Goal: Task Accomplishment & Management: Use online tool/utility

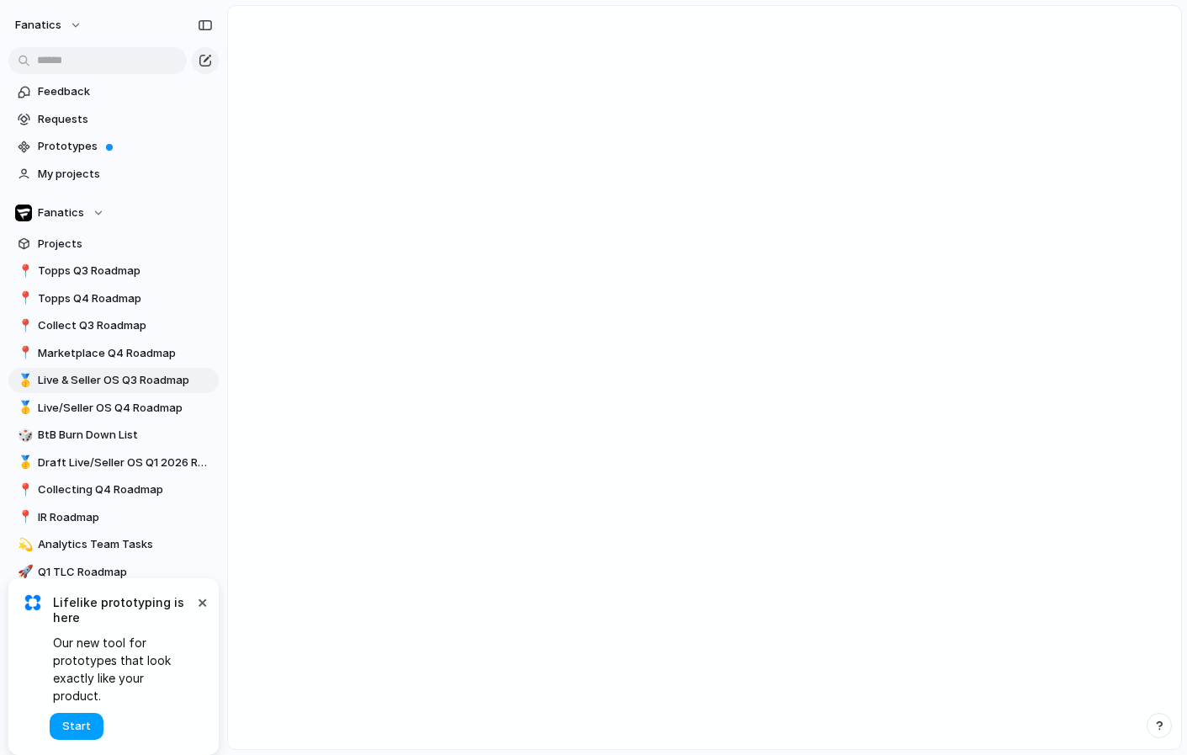
click at [77, 717] on button "Start" at bounding box center [77, 726] width 54 height 27
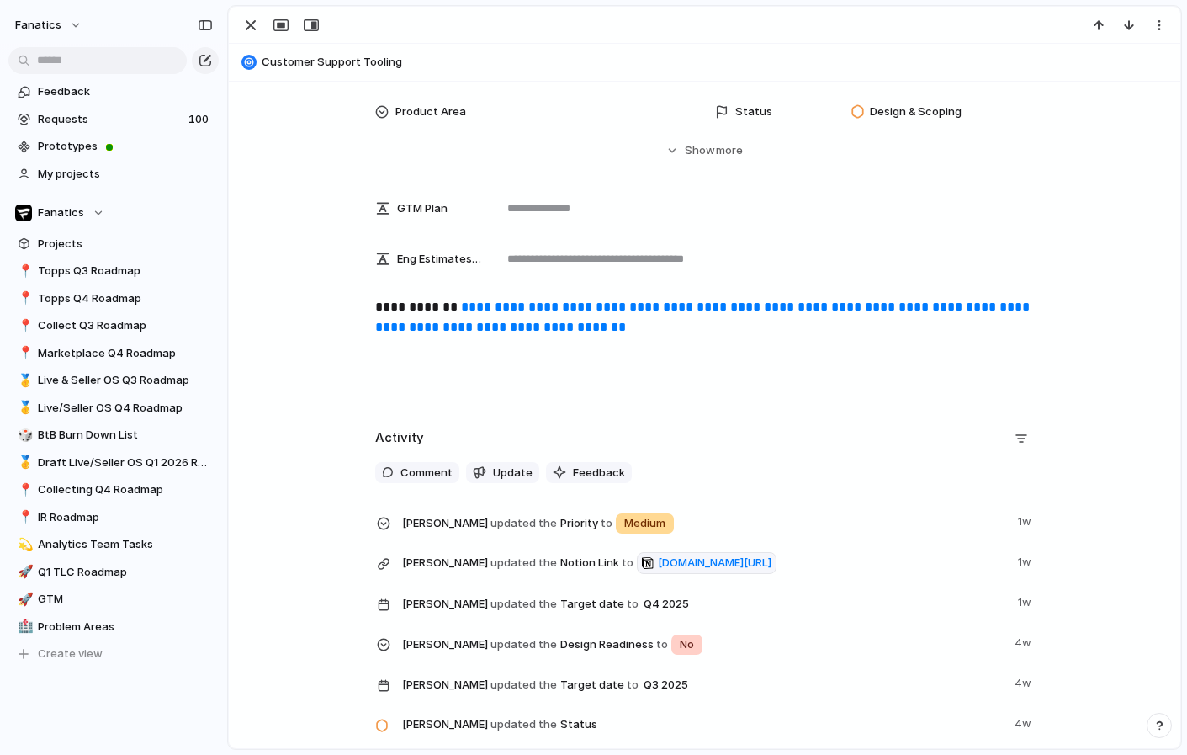
scroll to position [411, 0]
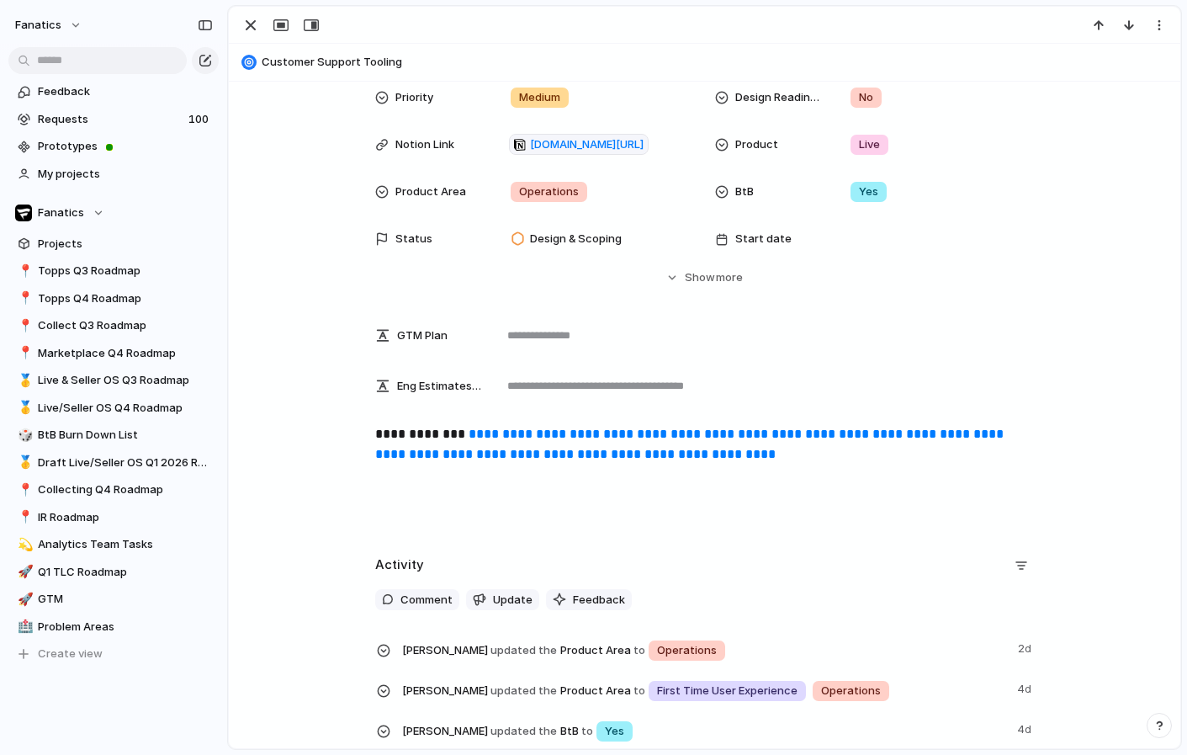
scroll to position [230, 0]
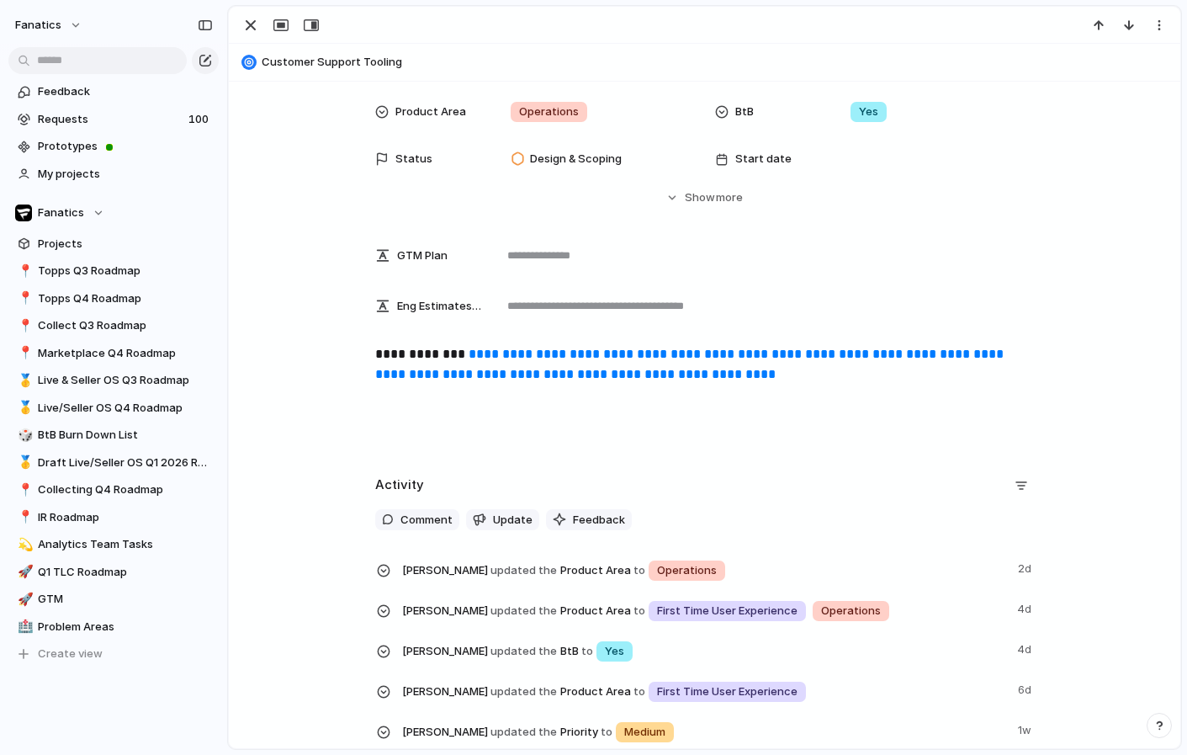
click at [837, 352] on link "**********" at bounding box center [691, 363] width 632 height 33
